Goal: Information Seeking & Learning: Understand process/instructions

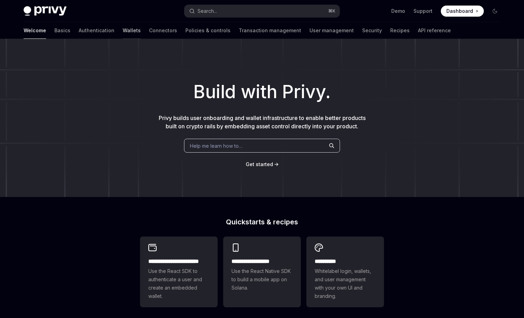
click at [123, 29] on link "Wallets" at bounding box center [132, 30] width 18 height 17
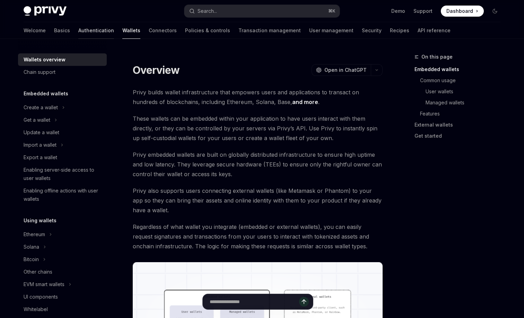
click at [78, 27] on link "Authentication" at bounding box center [96, 30] width 36 height 17
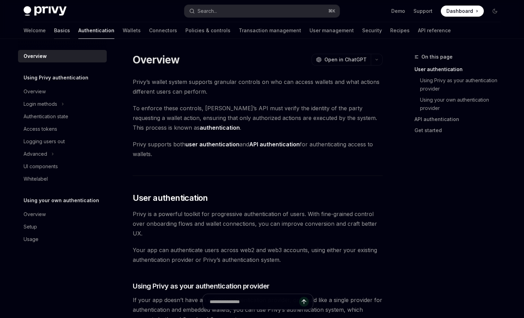
click at [54, 30] on link "Basics" at bounding box center [62, 30] width 16 height 17
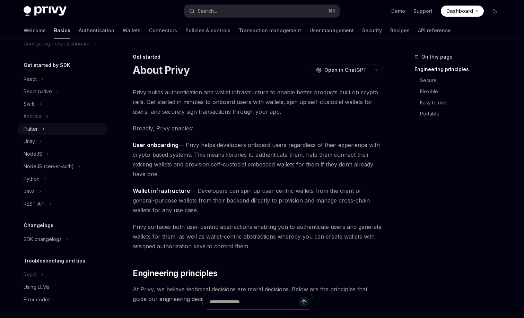
scroll to position [63, 0]
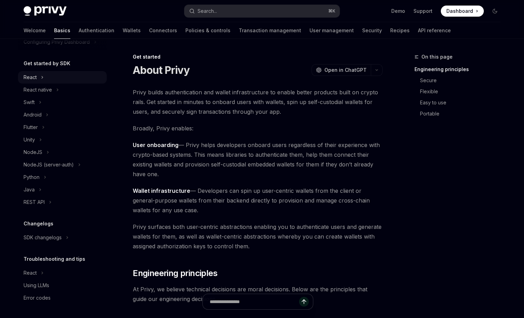
click at [64, 79] on button "React" at bounding box center [62, 77] width 89 height 12
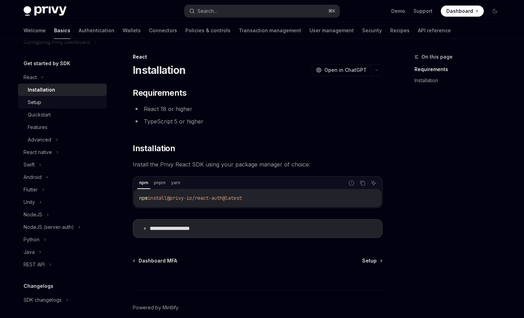
click at [53, 105] on div "Setup" at bounding box center [65, 102] width 75 height 8
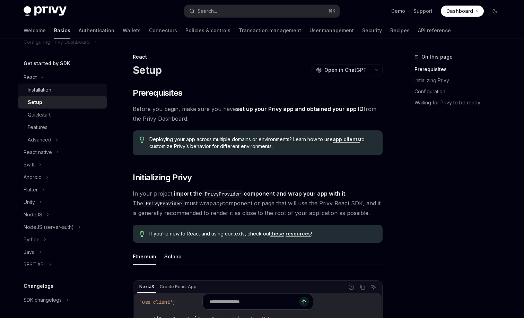
click at [62, 90] on div "Installation" at bounding box center [65, 90] width 75 height 8
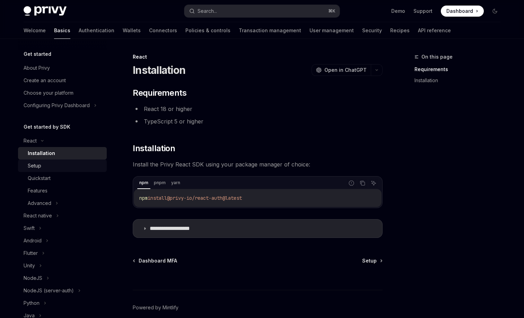
click at [80, 169] on div "Setup" at bounding box center [65, 165] width 75 height 8
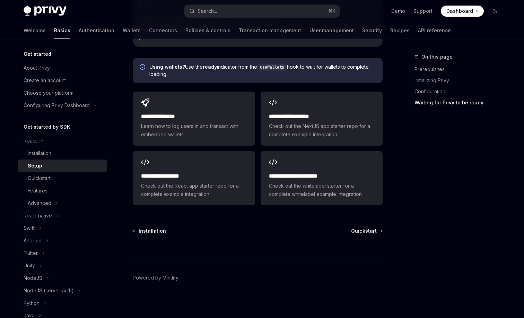
scroll to position [880, 0]
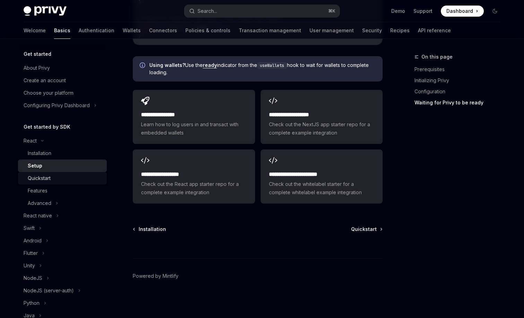
click at [59, 183] on link "Quickstart" at bounding box center [62, 178] width 89 height 12
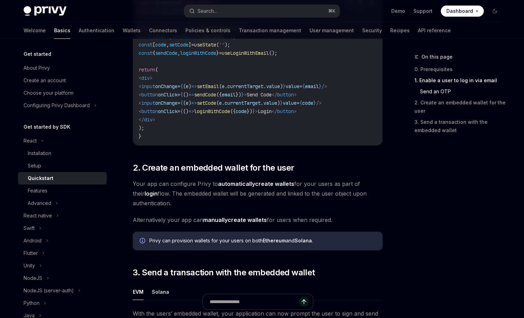
scroll to position [334, 0]
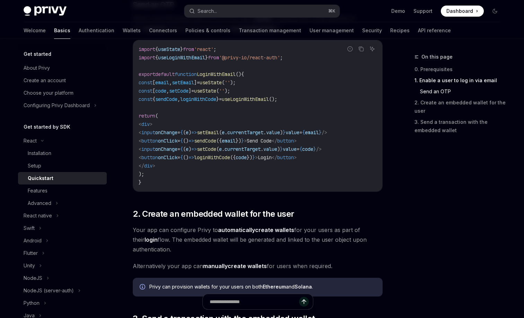
click at [53, 10] on img at bounding box center [45, 11] width 43 height 10
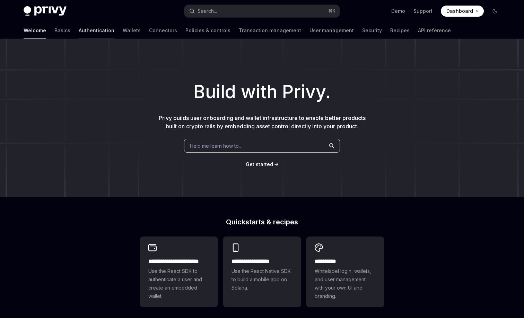
click at [79, 31] on link "Authentication" at bounding box center [97, 30] width 36 height 17
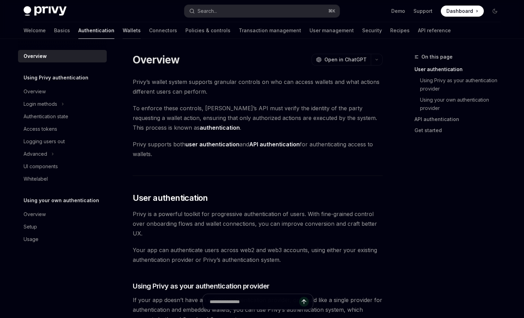
click at [123, 32] on link "Wallets" at bounding box center [132, 30] width 18 height 17
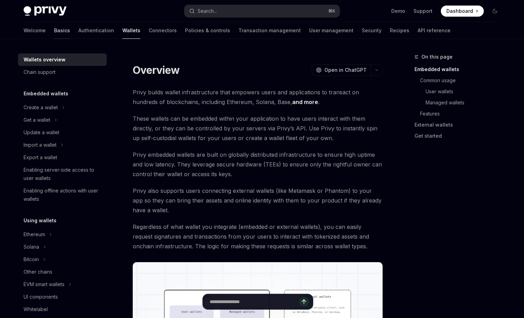
click at [54, 29] on link "Basics" at bounding box center [62, 30] width 16 height 17
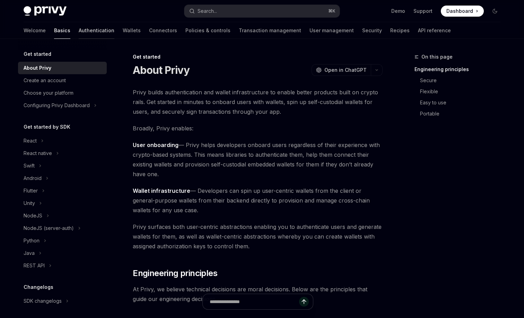
click at [79, 29] on link "Authentication" at bounding box center [97, 30] width 36 height 17
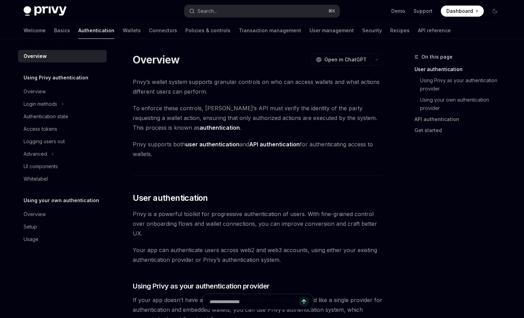
click at [89, 30] on div "Welcome Basics Authentication Wallets Connectors Policies & controls Transactio…" at bounding box center [237, 30] width 427 height 17
click at [123, 30] on link "Wallets" at bounding box center [132, 30] width 18 height 17
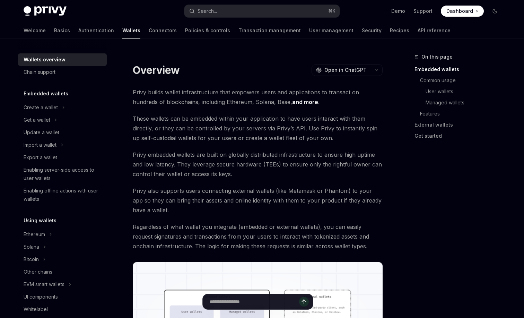
click at [112, 68] on div "Wallets overview Chain support Embedded wallets Create a wallet Get a wallet Up…" at bounding box center [68, 178] width 100 height 279
click at [78, 28] on link "Authentication" at bounding box center [96, 30] width 36 height 17
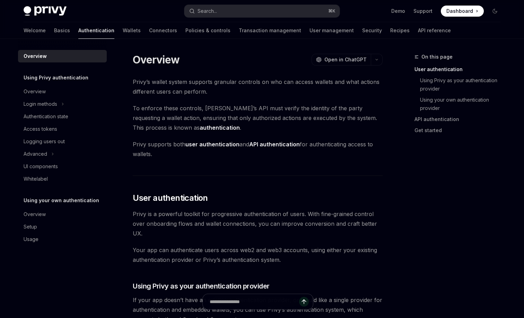
click at [26, 40] on div at bounding box center [62, 44] width 89 height 11
click at [54, 28] on link "Basics" at bounding box center [62, 30] width 16 height 17
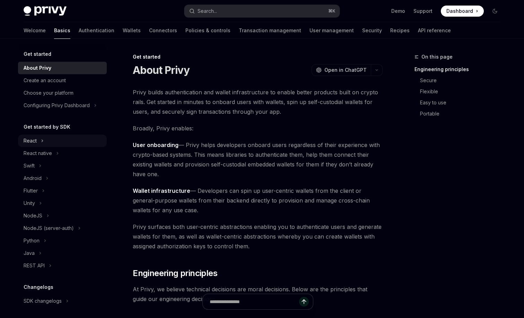
click at [40, 136] on button "React" at bounding box center [62, 140] width 89 height 12
type textarea "*"
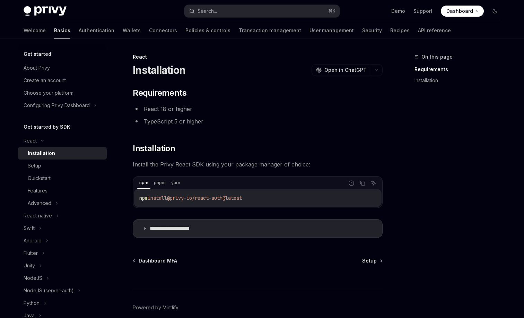
scroll to position [32, 0]
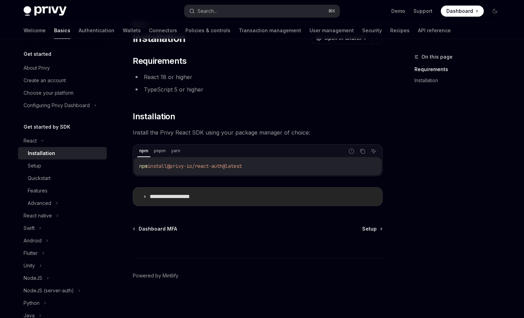
click at [196, 195] on p "**********" at bounding box center [178, 196] width 57 height 7
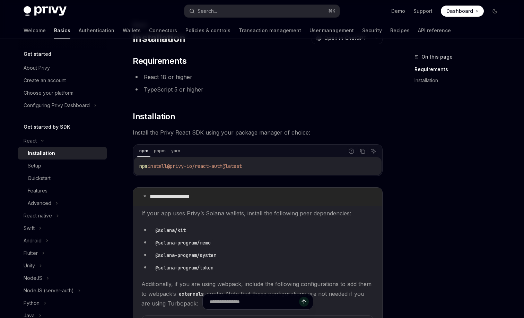
click at [196, 195] on p "**********" at bounding box center [178, 196] width 57 height 7
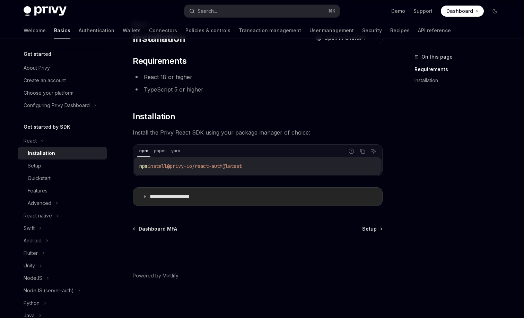
click at [196, 195] on p "**********" at bounding box center [178, 196] width 57 height 7
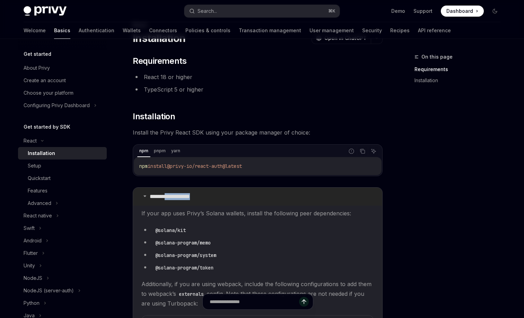
click at [196, 195] on p "**********" at bounding box center [178, 196] width 57 height 7
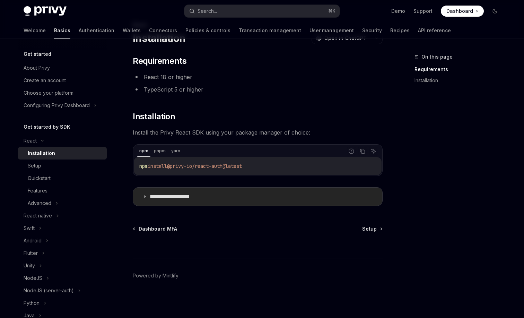
click at [226, 191] on summary "**********" at bounding box center [257, 196] width 249 height 18
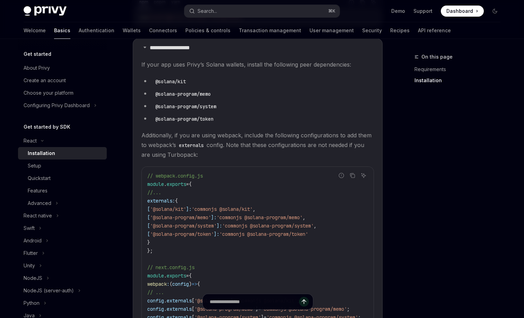
scroll to position [186, 0]
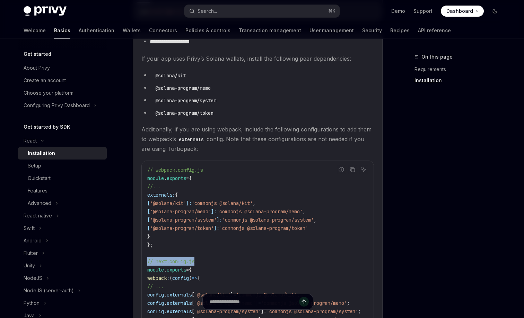
drag, startPoint x: 146, startPoint y: 261, endPoint x: 199, endPoint y: 261, distance: 53.0
click at [199, 261] on div "// webpack.config.js module . exports = { //... externals: { [ '@solana/kit' ]:…" at bounding box center [258, 257] width 232 height 193
click at [199, 260] on code "// webpack.config.js module . exports = { //... externals: { [ '@solana/kit' ]:…" at bounding box center [262, 257] width 230 height 183
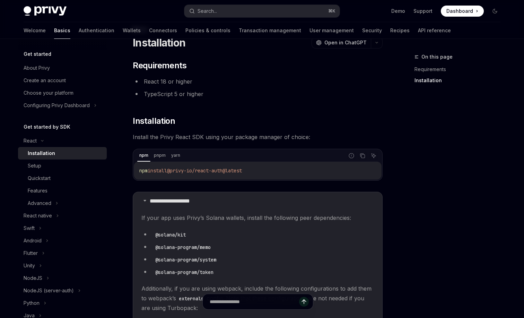
scroll to position [0, 0]
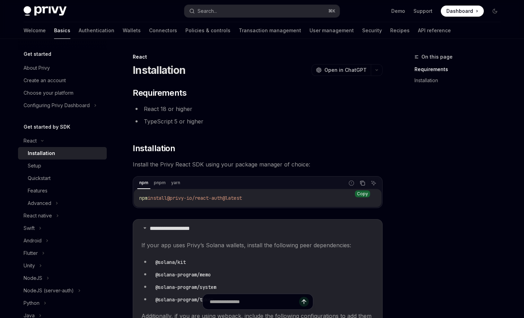
click at [362, 184] on icon "Copy the contents from the code block" at bounding box center [362, 183] width 6 height 6
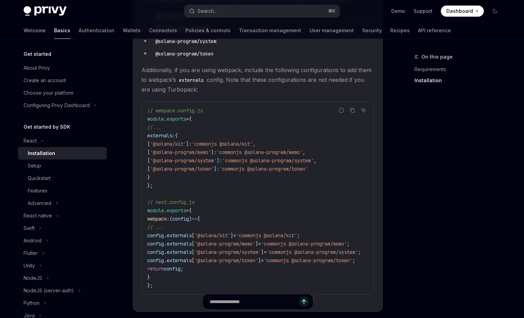
scroll to position [255, 0]
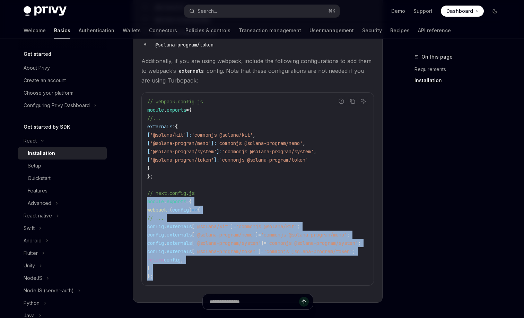
drag, startPoint x: 147, startPoint y: 201, endPoint x: 175, endPoint y: 274, distance: 78.1
click at [175, 274] on div "// webpack.config.js module . exports = { //... externals: { [ '@solana/kit' ]:…" at bounding box center [258, 188] width 232 height 193
copy code "module . exports = { webpack : ( config ) => { // ... config . externals [ '@so…"
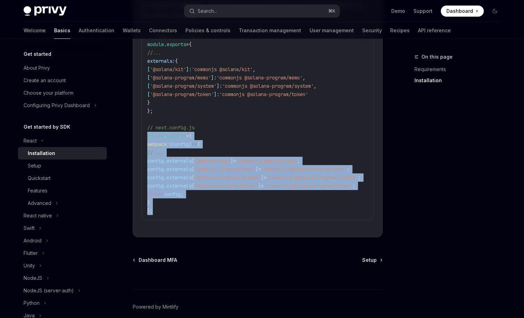
scroll to position [354, 0]
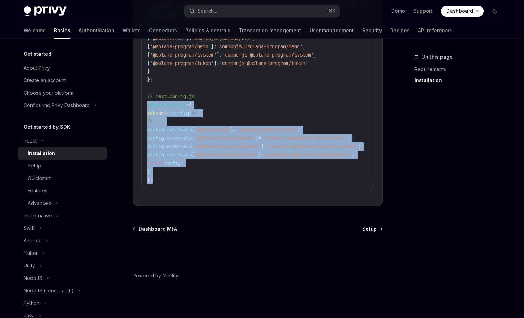
click at [374, 230] on span "Setup" at bounding box center [369, 228] width 15 height 7
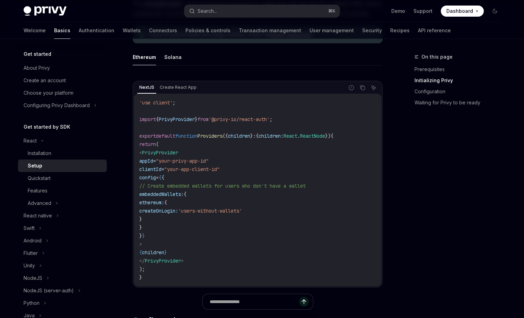
scroll to position [198, 0]
click at [363, 91] on icon "Copy the contents from the code block" at bounding box center [362, 89] width 3 height 3
click at [172, 59] on button "Solana" at bounding box center [172, 58] width 17 height 16
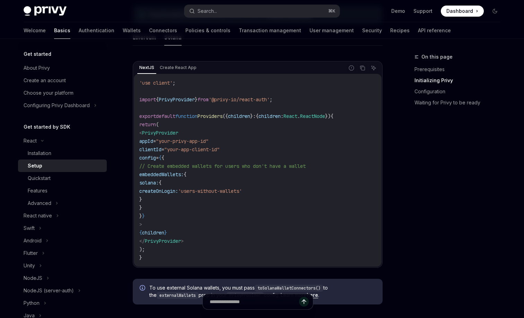
scroll to position [204, 0]
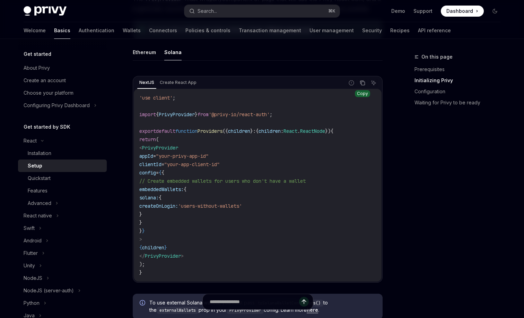
click at [364, 82] on icon "Copy the contents from the code block" at bounding box center [362, 83] width 6 height 6
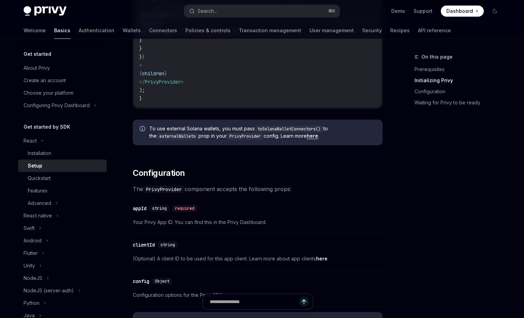
scroll to position [377, 0]
click at [418, 30] on link "API reference" at bounding box center [434, 30] width 33 height 17
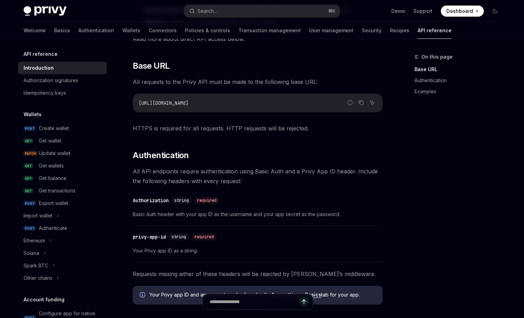
scroll to position [177, 0]
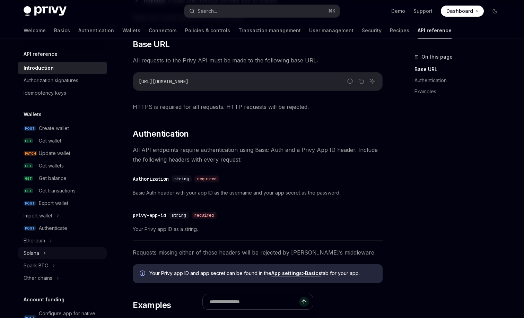
click at [44, 247] on button "Solana" at bounding box center [62, 253] width 89 height 12
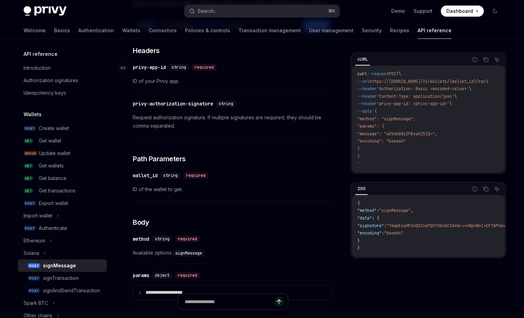
click at [159, 71] on div "privy-app-id" at bounding box center [149, 67] width 33 height 7
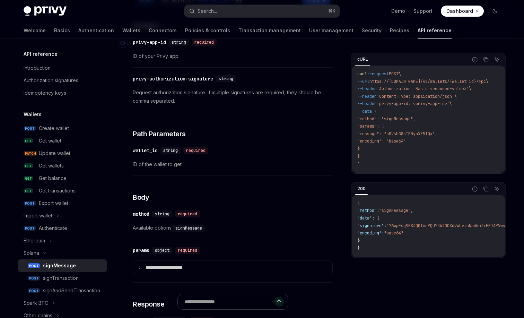
scroll to position [107, 0]
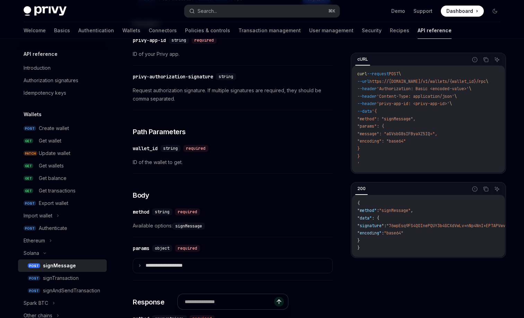
click at [166, 58] on span "ID of your Privy app." at bounding box center [233, 54] width 200 height 8
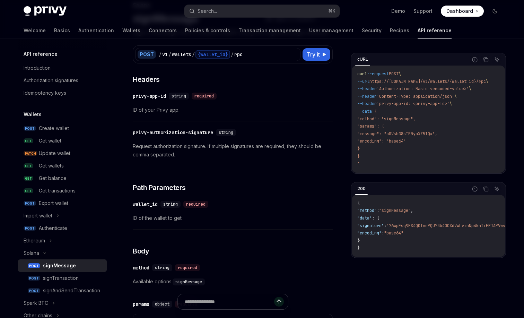
scroll to position [0, 0]
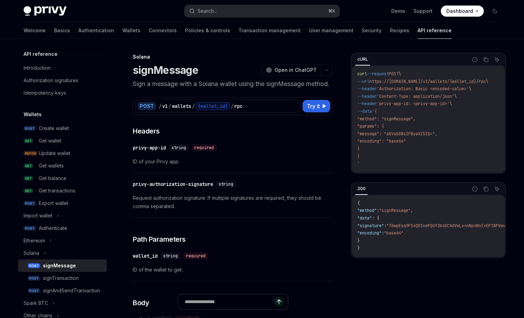
click at [437, 39] on div "cURL Report incorrect code Copy Ask AI curl --request POST \ --url https://api.…" at bounding box center [262, 322] width 488 height 567
click at [390, 34] on link "Recipes" at bounding box center [399, 30] width 19 height 17
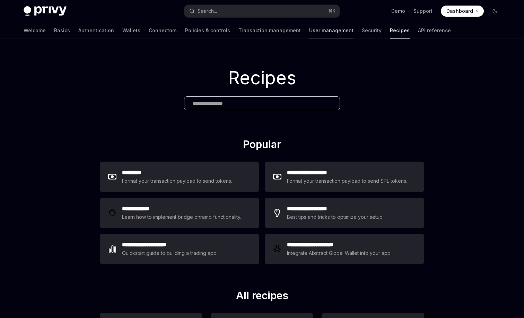
click at [309, 35] on link "User management" at bounding box center [331, 30] width 44 height 17
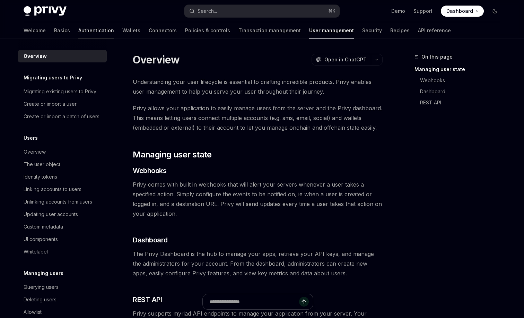
click at [78, 35] on link "Authentication" at bounding box center [96, 30] width 36 height 17
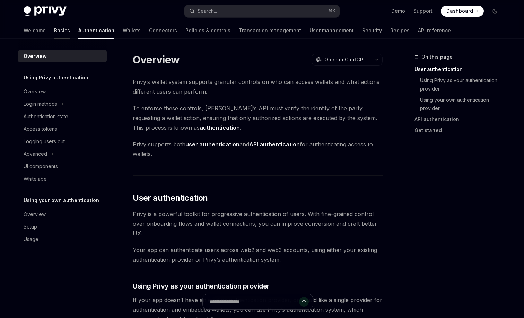
click at [54, 33] on link "Basics" at bounding box center [62, 30] width 16 height 17
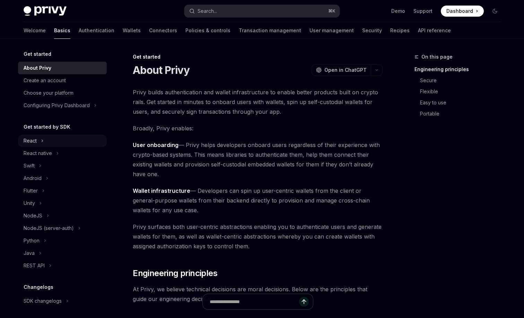
click at [42, 144] on icon at bounding box center [42, 140] width 3 height 8
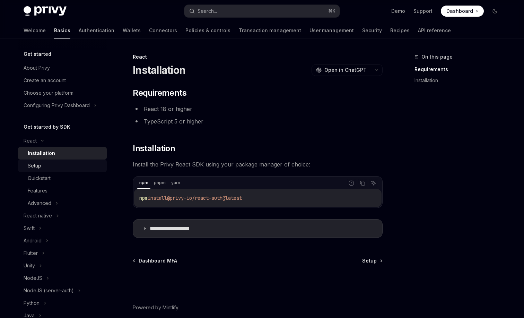
click at [47, 167] on div "Setup" at bounding box center [65, 165] width 75 height 8
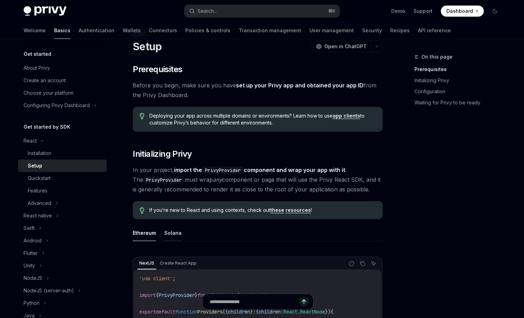
scroll to position [22, 0]
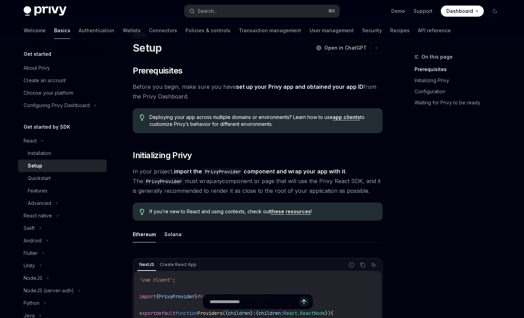
click at [168, 242] on ul "Ethereum Solana" at bounding box center [258, 234] width 250 height 17
click at [171, 238] on button "Solana" at bounding box center [172, 234] width 17 height 16
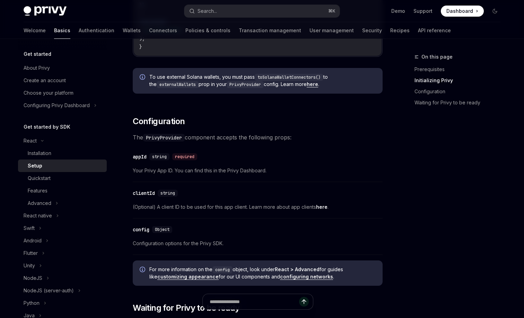
scroll to position [430, 0]
click at [470, 11] on span "Dashboard" at bounding box center [459, 11] width 27 height 7
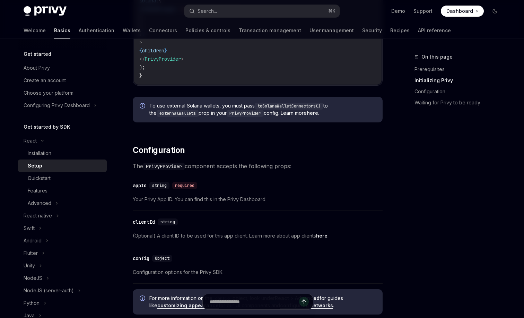
scroll to position [403, 0]
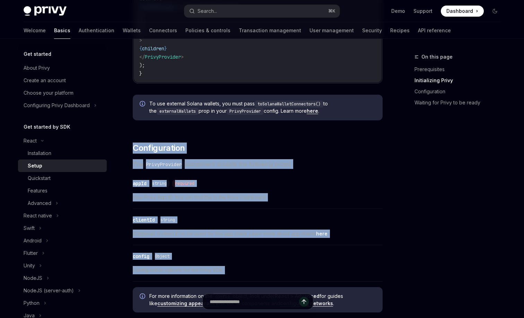
drag, startPoint x: 133, startPoint y: 143, endPoint x: 231, endPoint y: 280, distance: 168.4
click at [231, 281] on div "​ Prerequisites Before you begin, make sure you have set up your Privy app and …" at bounding box center [258, 200] width 250 height 1030
copy div "Configuration The PrivyProvider component accepts the following props: ​ appId …"
click at [444, 16] on link "Dashboard" at bounding box center [462, 11] width 43 height 11
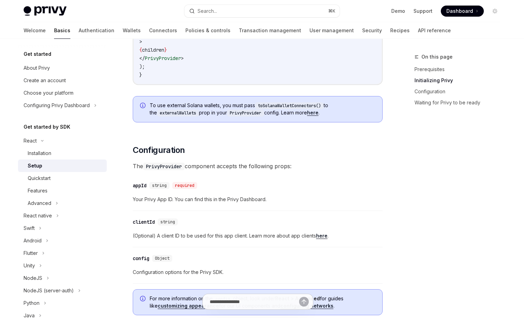
type textarea "*"
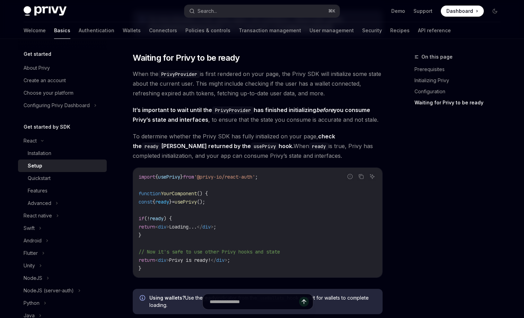
scroll to position [680, 0]
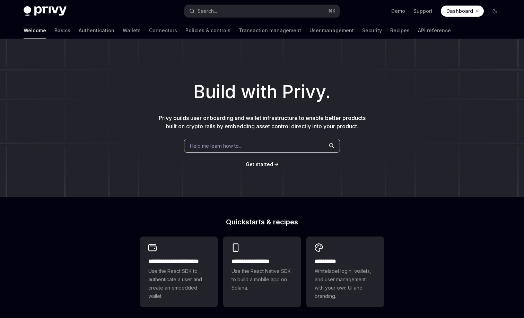
click at [491, 17] on div "Privy Docs home page Search... ⌘ K Demo Support Dashboard Dashboard Search..." at bounding box center [262, 11] width 477 height 22
click at [495, 13] on icon "Toggle dark mode" at bounding box center [495, 11] width 6 height 6
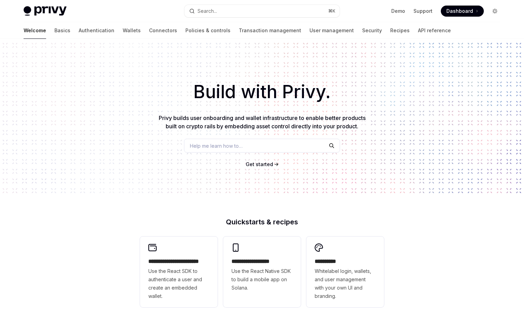
click at [495, 13] on icon "Toggle dark mode" at bounding box center [495, 11] width 6 height 6
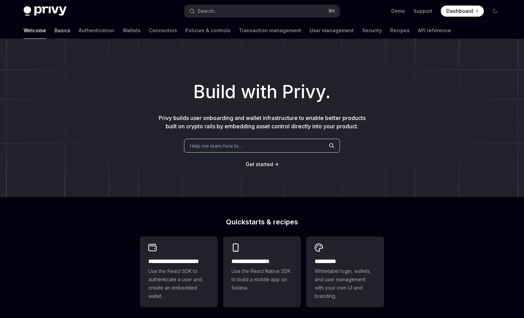
click at [54, 32] on link "Basics" at bounding box center [62, 30] width 16 height 17
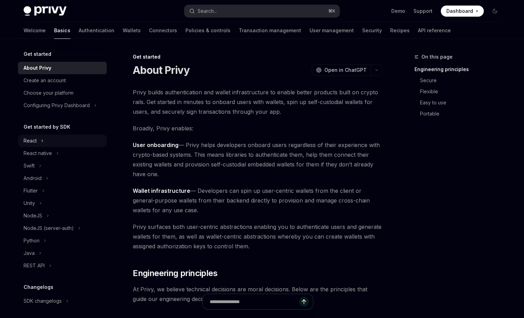
click at [41, 145] on button "React" at bounding box center [62, 140] width 89 height 12
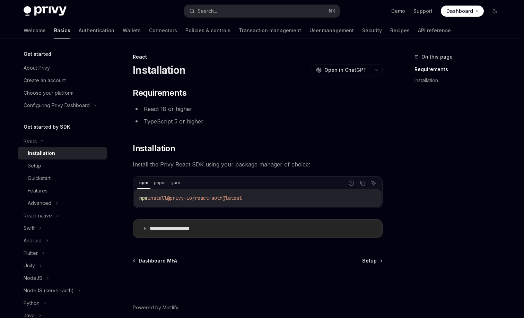
scroll to position [32, 0]
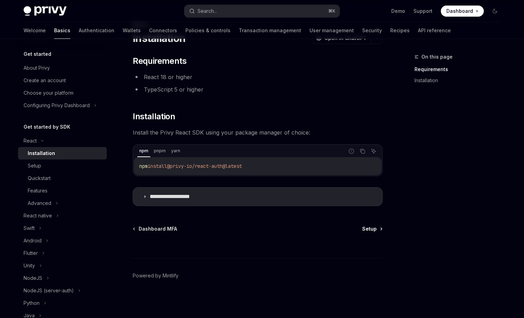
click at [374, 227] on span "Setup" at bounding box center [369, 228] width 15 height 7
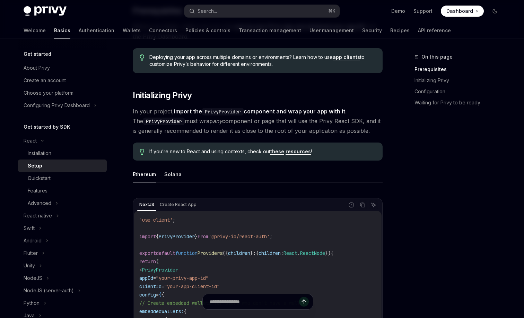
scroll to position [93, 0]
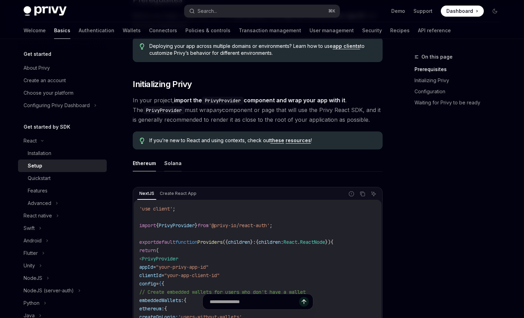
click at [173, 164] on button "Solana" at bounding box center [172, 163] width 17 height 16
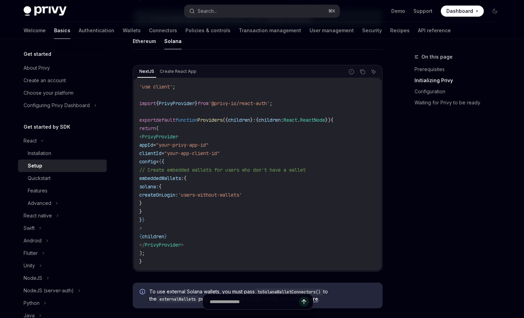
scroll to position [178, 0]
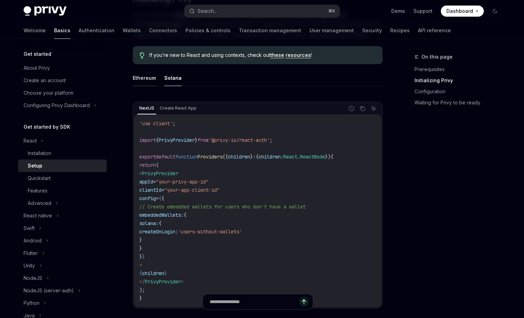
click at [149, 76] on button "Ethereum" at bounding box center [144, 78] width 23 height 16
click at [170, 77] on button "Solana" at bounding box center [172, 78] width 17 height 16
type textarea "*"
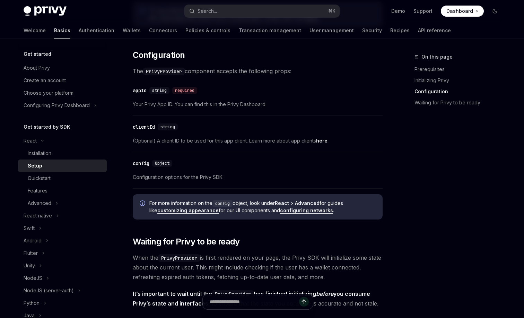
scroll to position [496, 0]
click at [474, 11] on span at bounding box center [462, 11] width 43 height 11
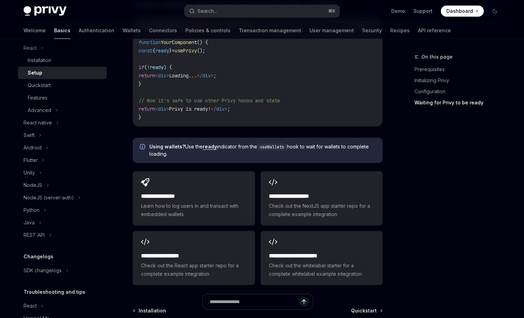
scroll to position [832, 0]
